Goal: Find specific page/section: Find specific page/section

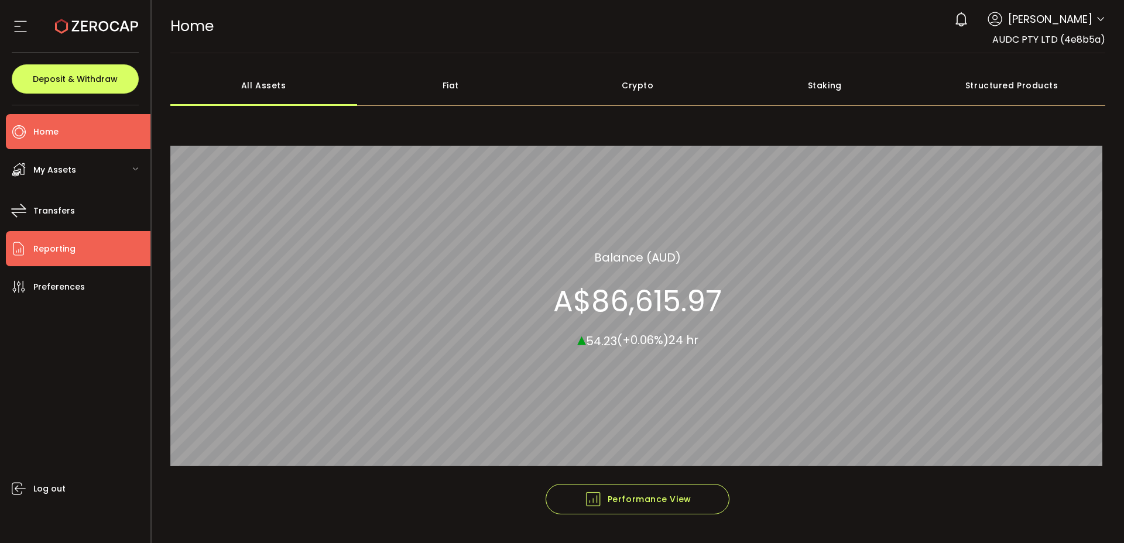
click at [53, 251] on span "Reporting" at bounding box center [54, 249] width 42 height 17
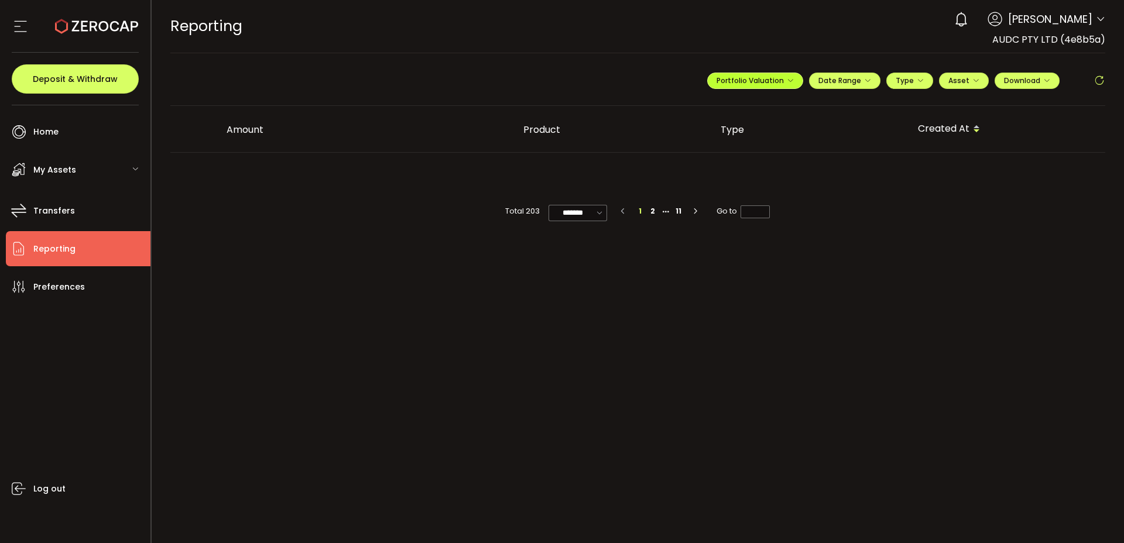
click at [787, 80] on icon "button" at bounding box center [790, 80] width 7 height 7
click at [740, 109] on icon at bounding box center [742, 109] width 8 height 8
click at [738, 111] on icon at bounding box center [742, 109] width 8 height 8
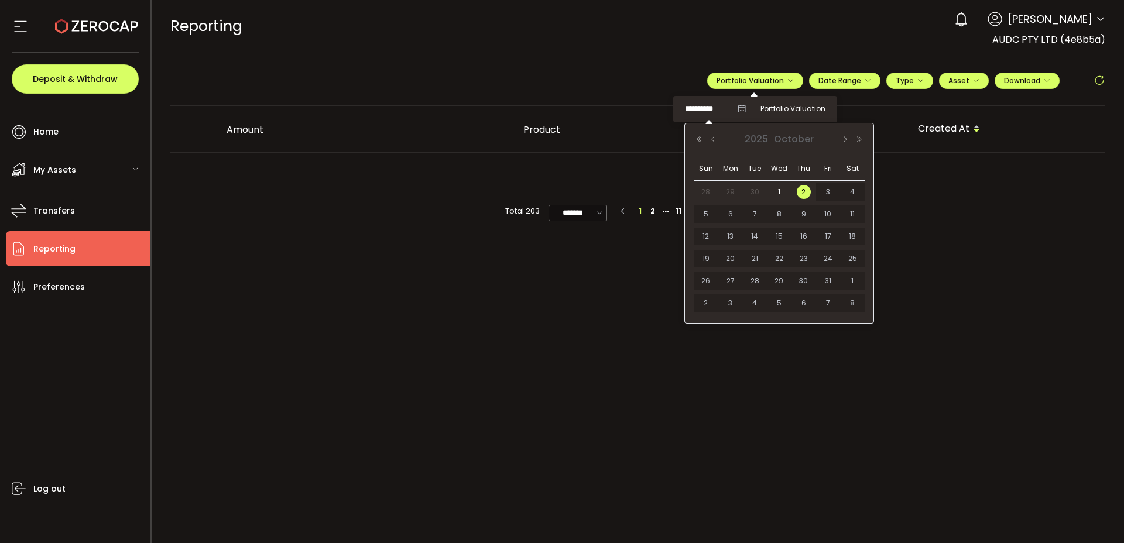
click at [709, 114] on input "**********" at bounding box center [708, 109] width 47 height 15
click at [718, 141] on button "Previous Month" at bounding box center [713, 139] width 14 height 8
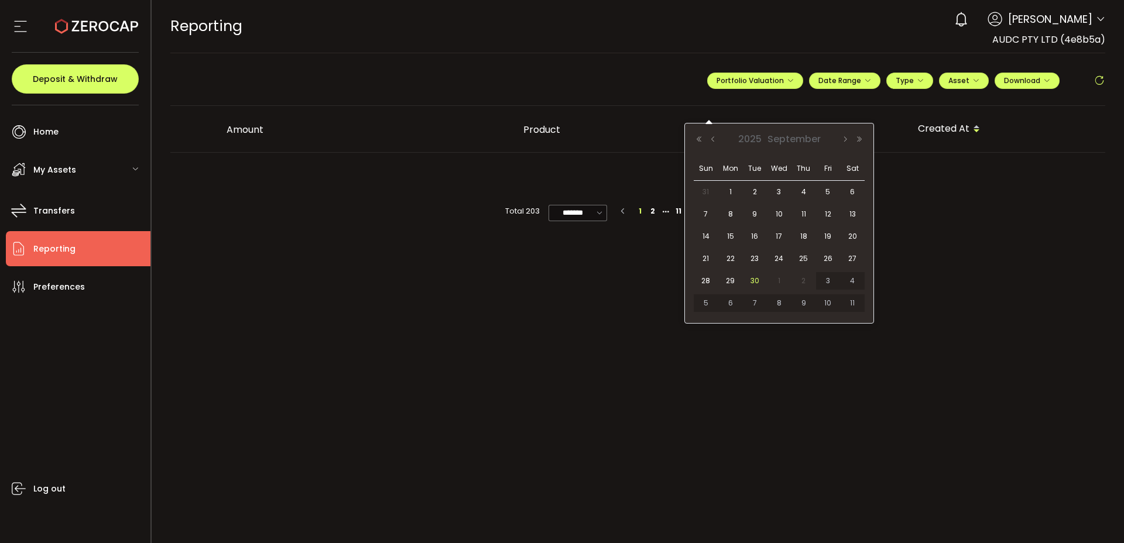
click at [753, 283] on span "30" at bounding box center [755, 281] width 14 height 14
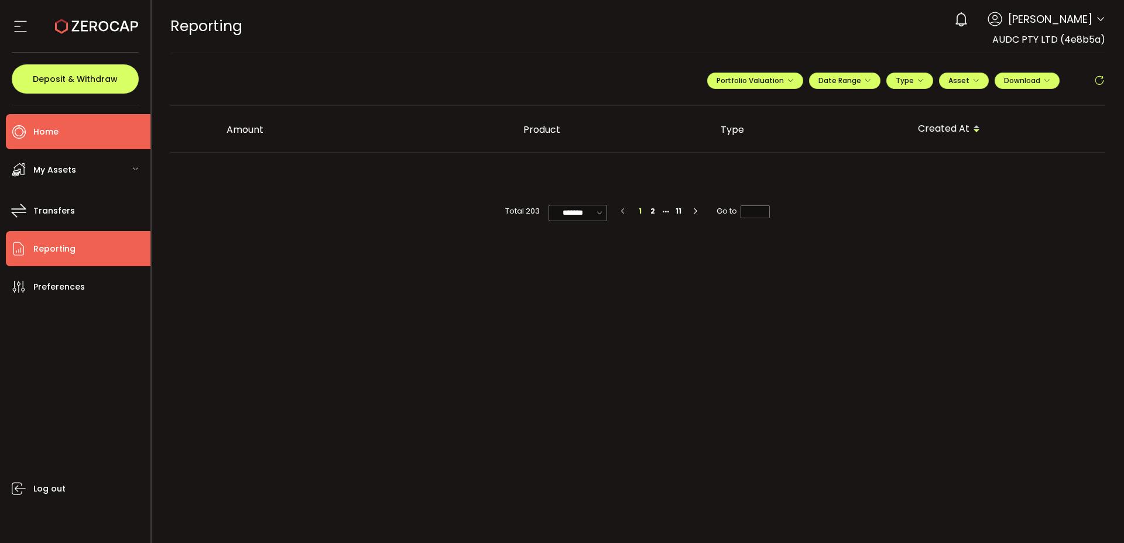
click at [46, 131] on span "Home" at bounding box center [45, 132] width 25 height 17
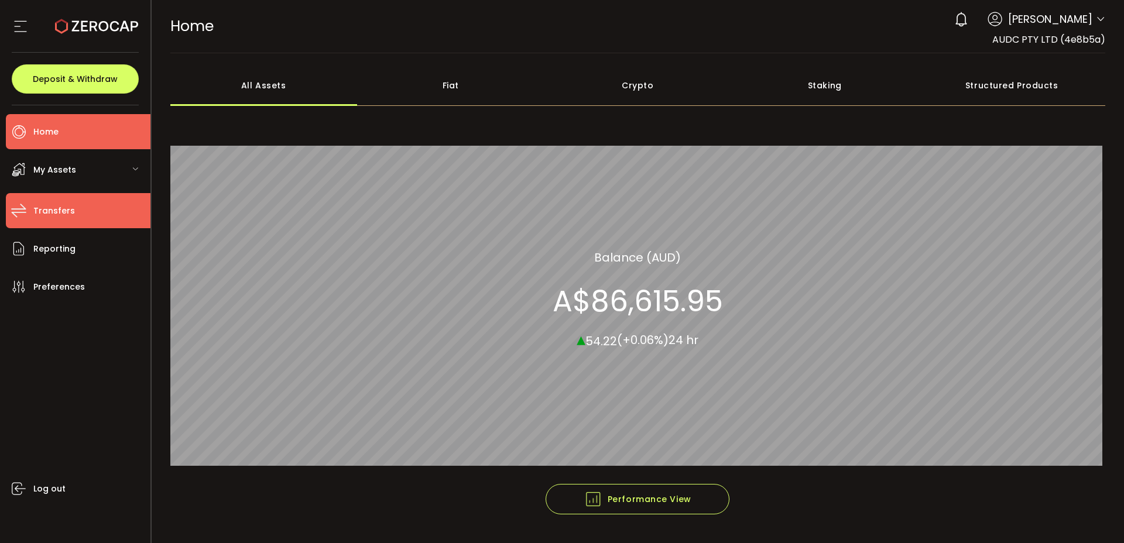
click at [68, 212] on span "Transfers" at bounding box center [54, 211] width 42 height 17
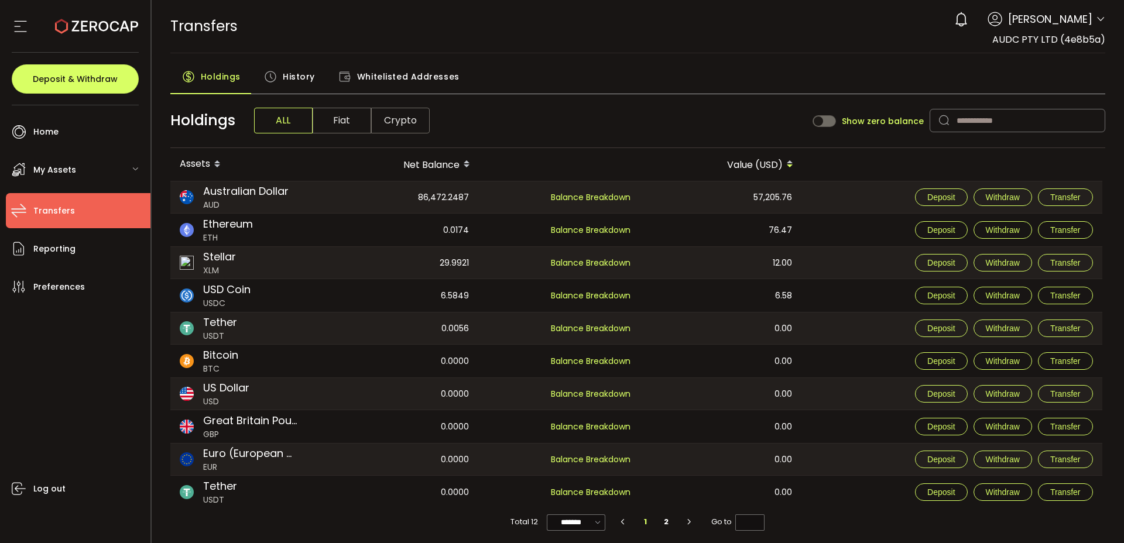
click at [75, 169] on div "My Assets" at bounding box center [78, 169] width 145 height 35
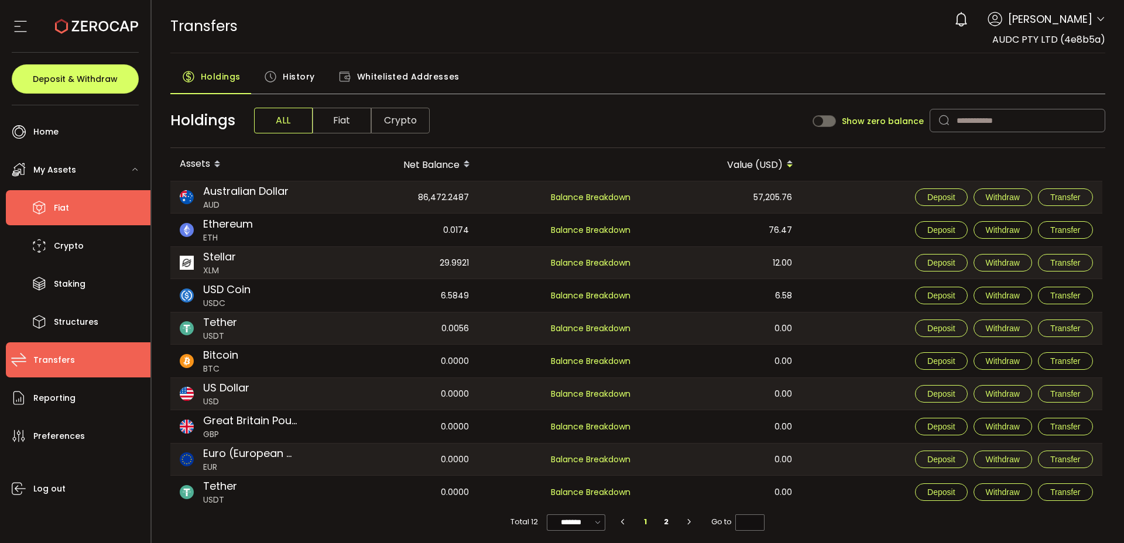
click at [74, 205] on li "Fiat" at bounding box center [78, 207] width 145 height 35
